Goal: Navigation & Orientation: Find specific page/section

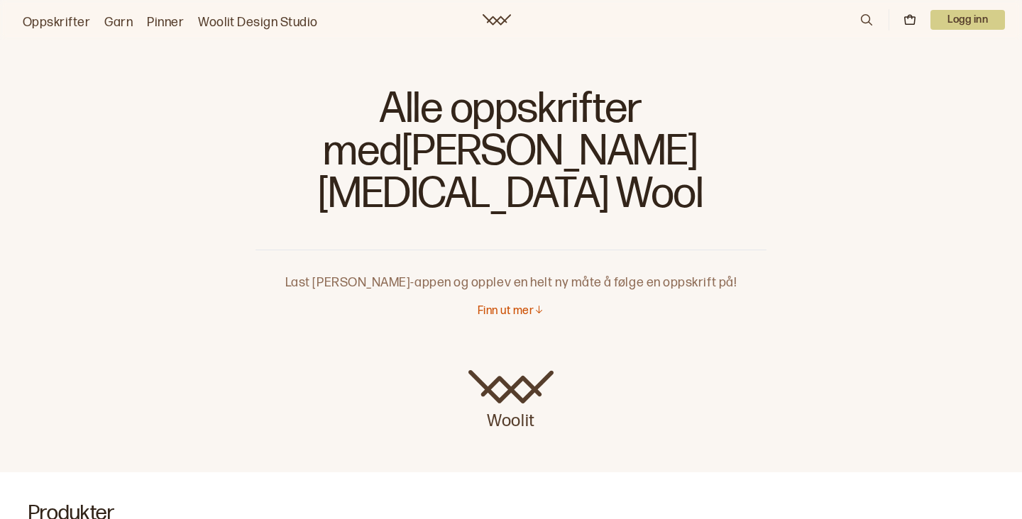
click at [55, 26] on link "Oppskrifter" at bounding box center [56, 23] width 67 height 20
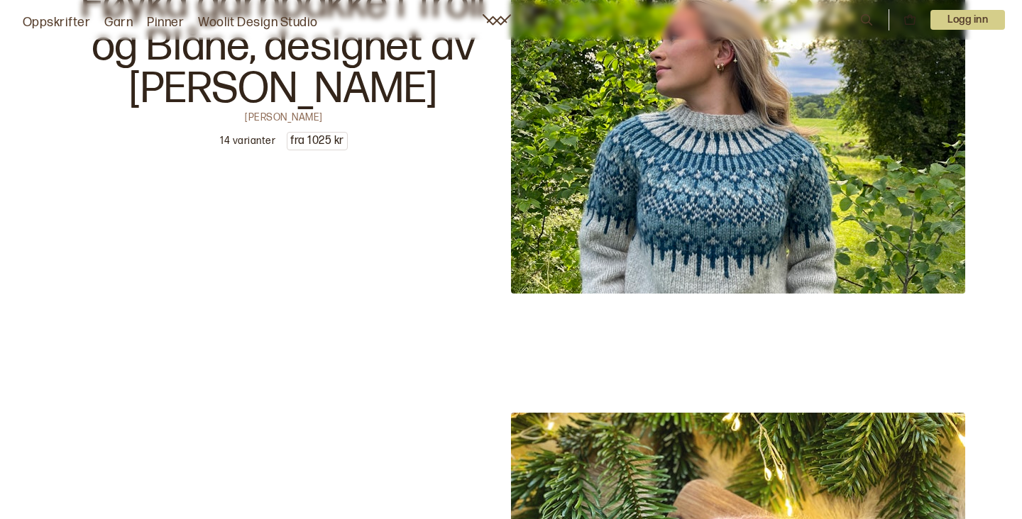
scroll to position [4570, 0]
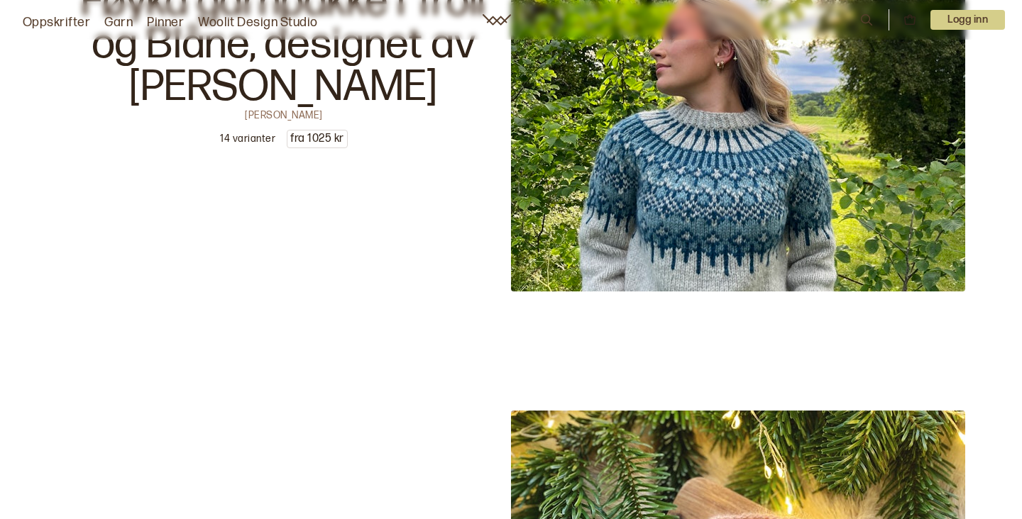
click at [714, 239] on img at bounding box center [738, 65] width 454 height 454
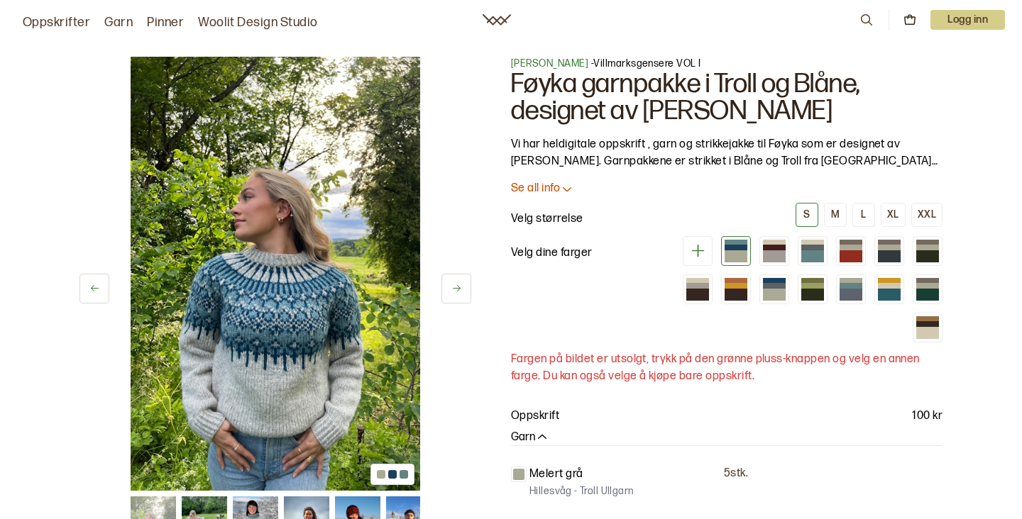
click at [53, 25] on link "Oppskrifter" at bounding box center [56, 23] width 67 height 20
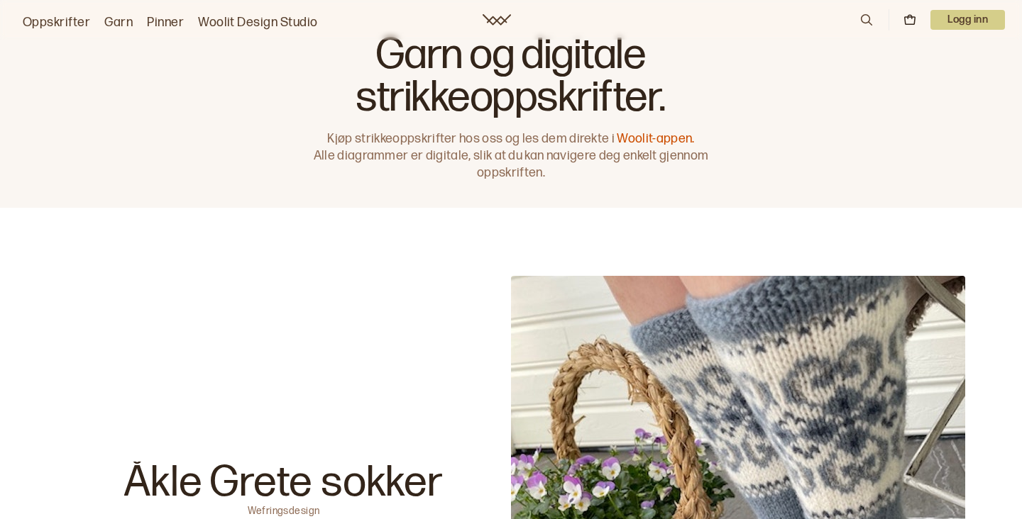
click at [125, 20] on link "Garn" at bounding box center [118, 23] width 28 height 20
click at [112, 24] on link "Garn" at bounding box center [118, 23] width 28 height 20
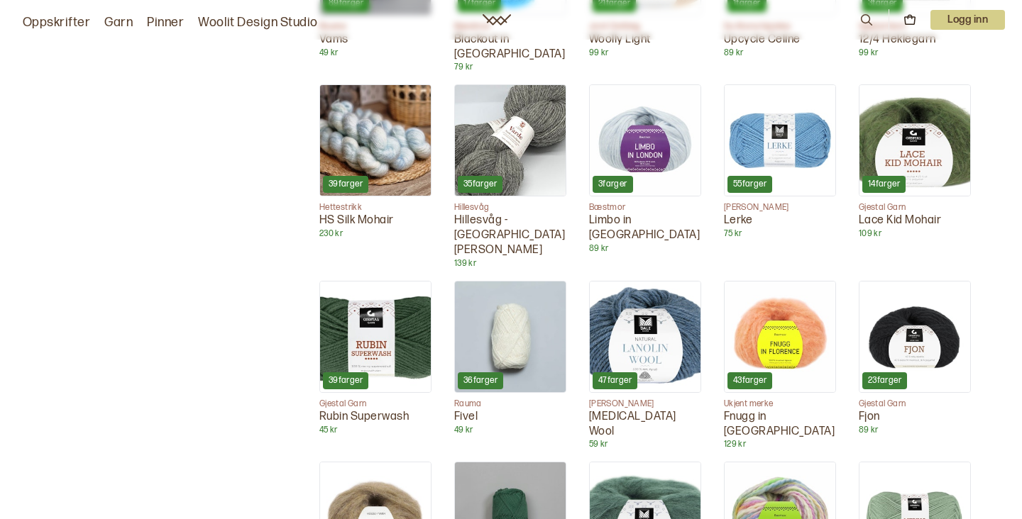
scroll to position [1520, 0]
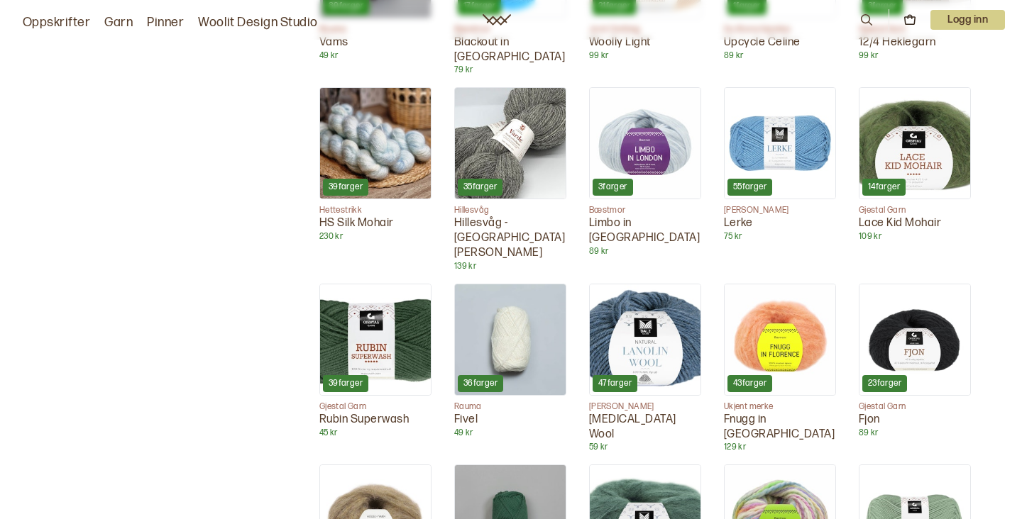
click at [644, 294] on img at bounding box center [645, 339] width 111 height 111
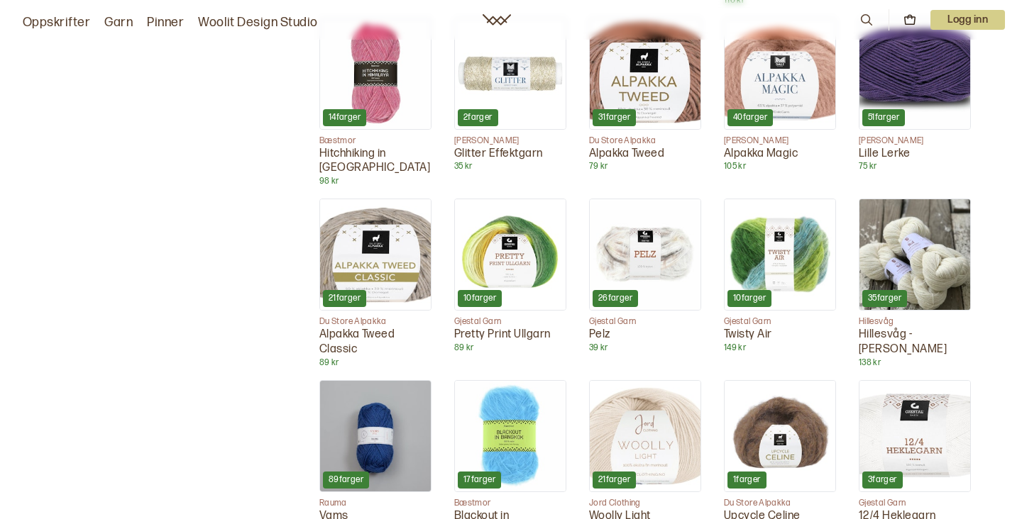
scroll to position [821, 0]
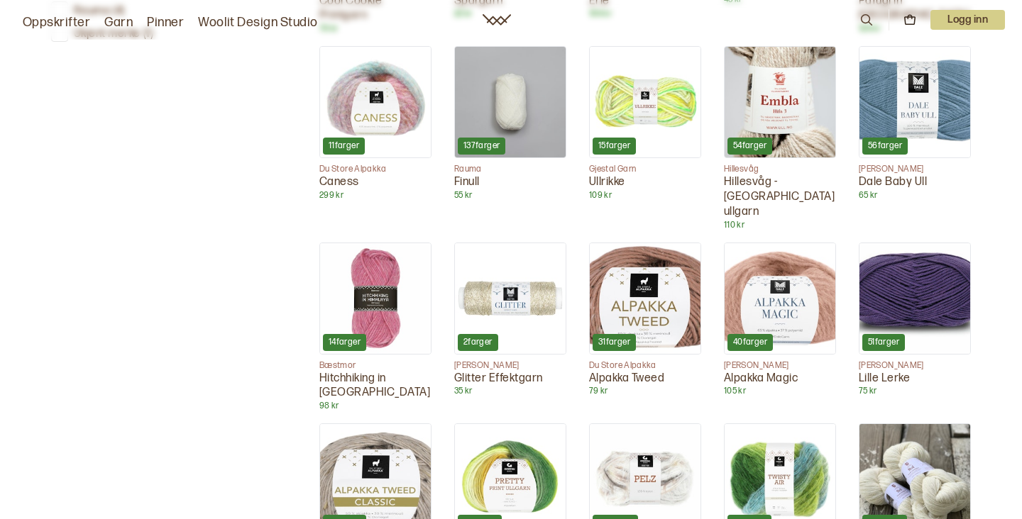
click at [67, 22] on link "Oppskrifter" at bounding box center [56, 23] width 67 height 20
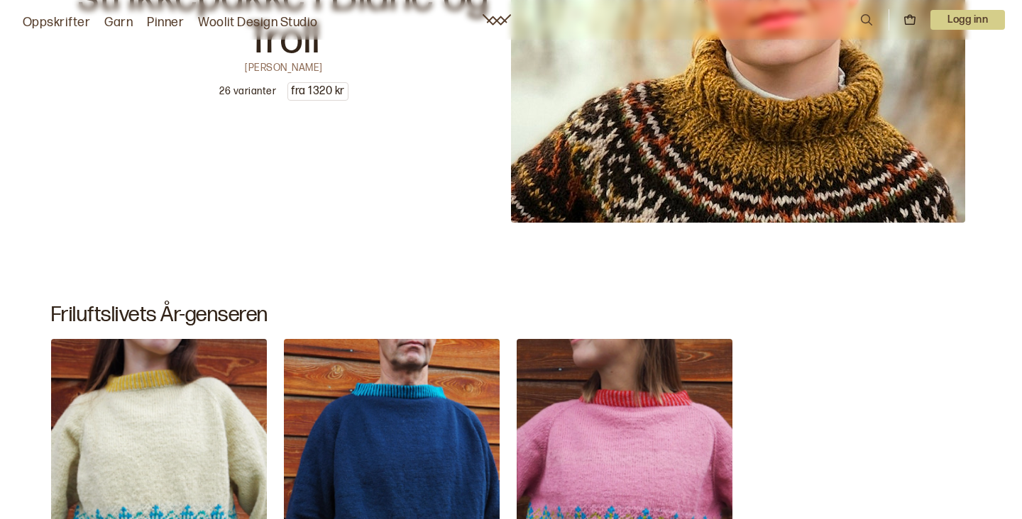
scroll to position [3056, 0]
